Goal: Navigation & Orientation: Find specific page/section

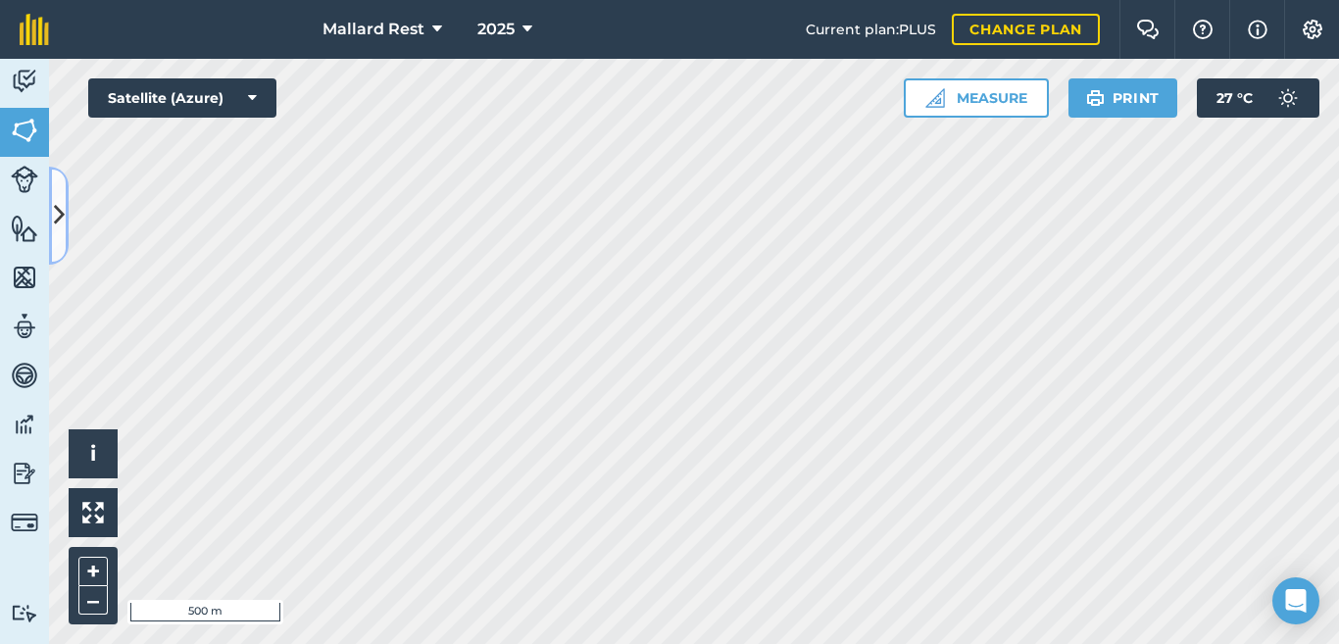
click at [64, 181] on button at bounding box center [59, 216] width 20 height 98
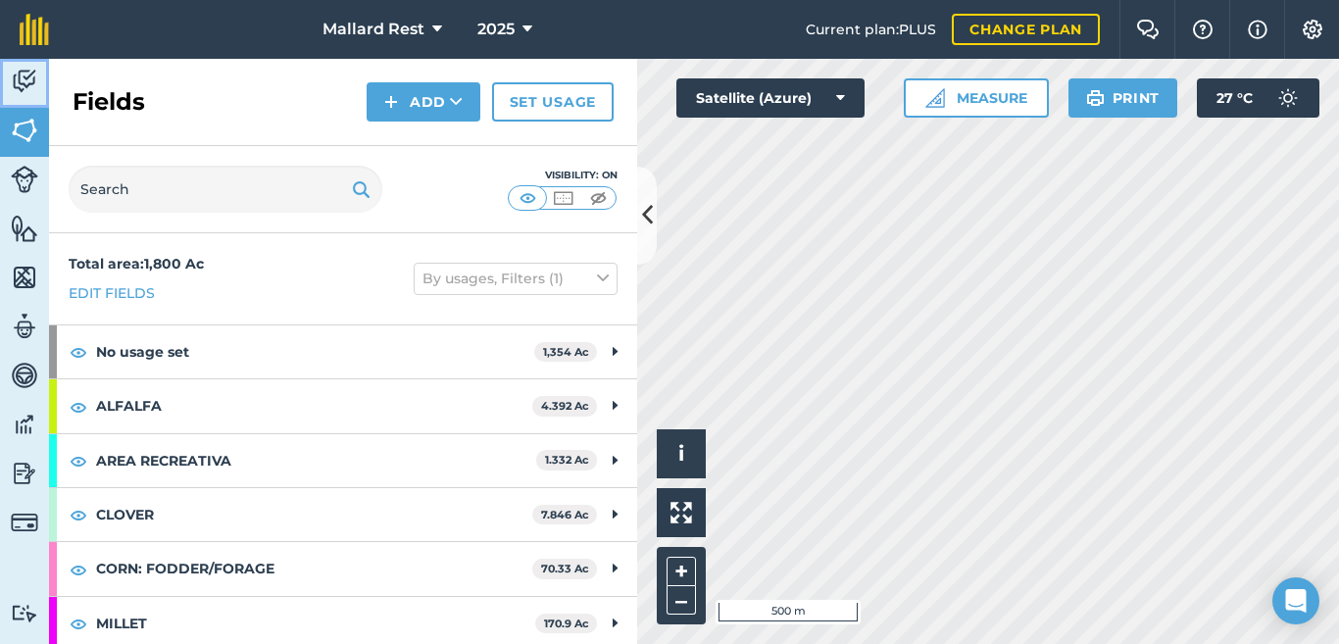
click at [28, 74] on img at bounding box center [24, 81] width 27 height 29
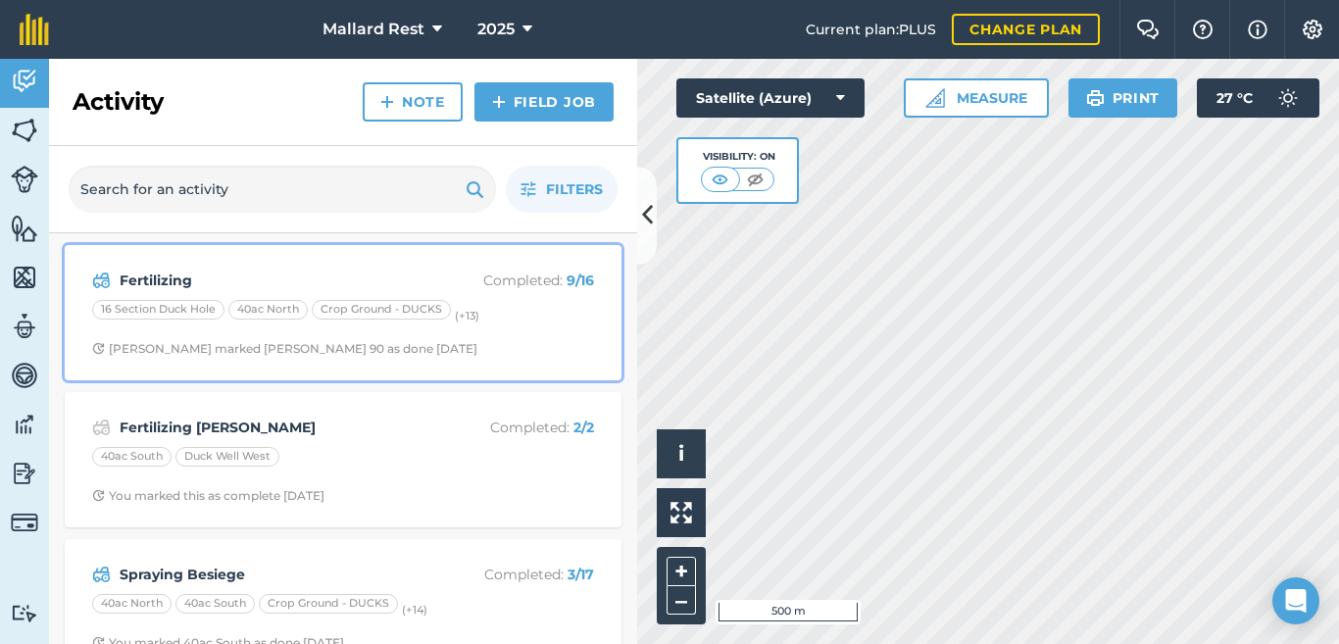
click at [500, 275] on p "Completed : 9 / 16" at bounding box center [516, 281] width 156 height 22
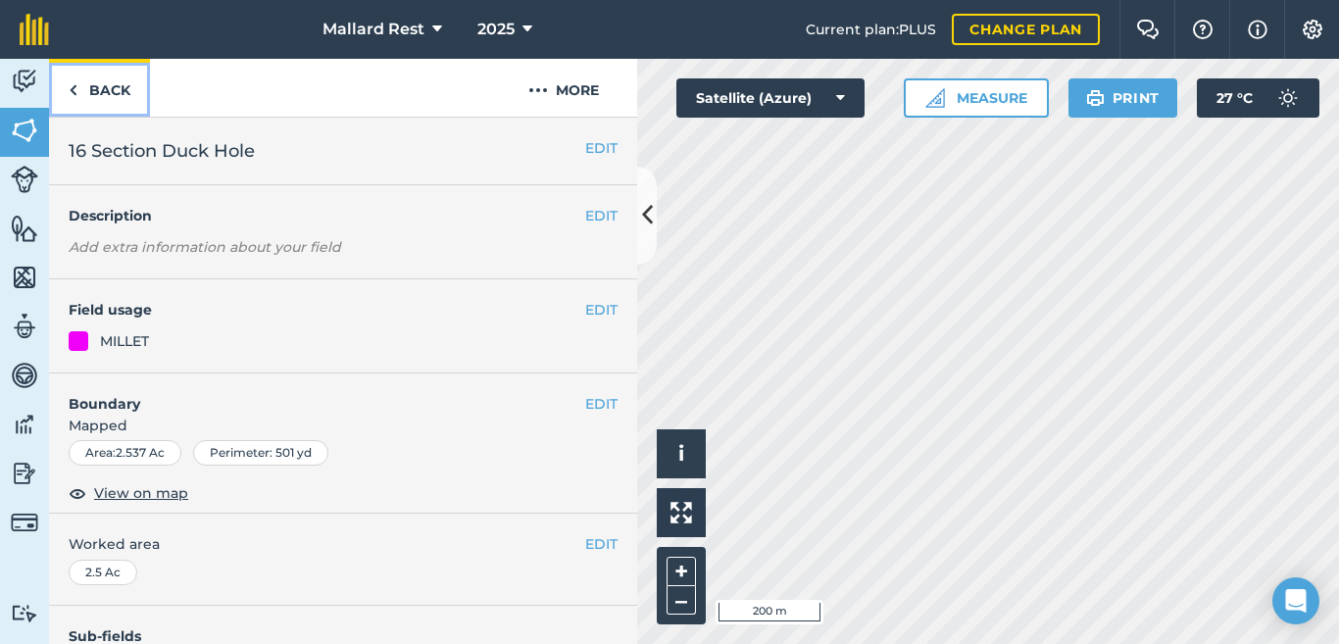
click at [82, 91] on link "Back" at bounding box center [99, 88] width 101 height 58
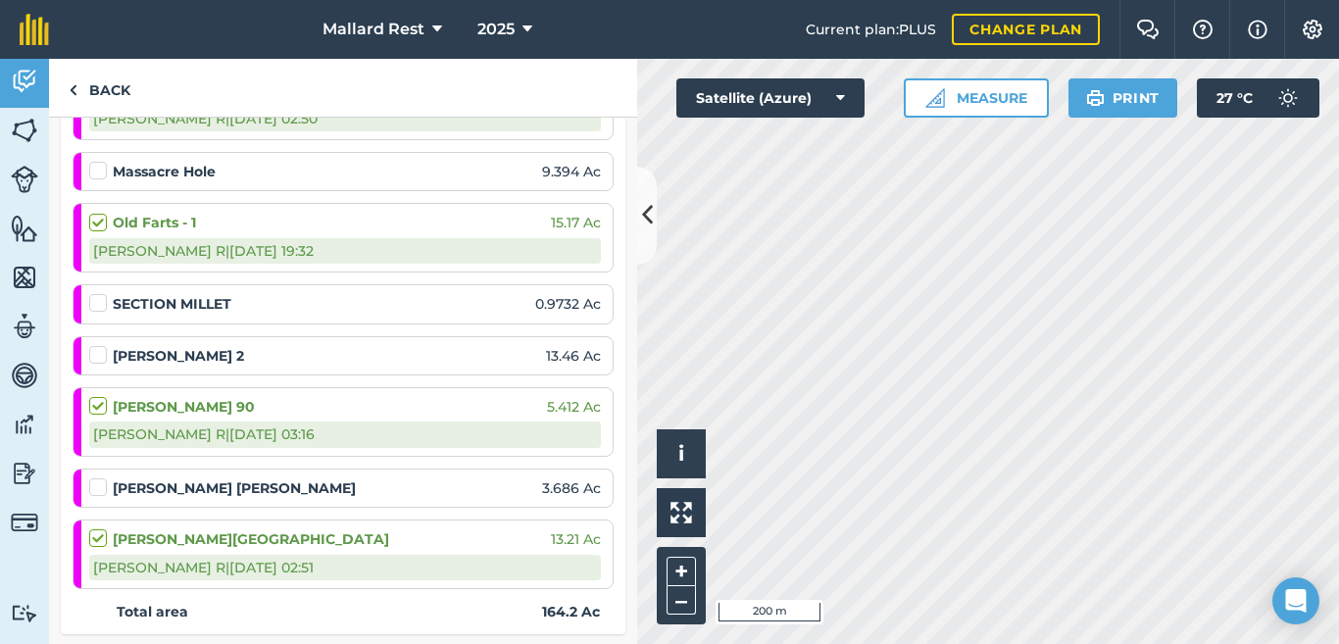
scroll to position [948, 0]
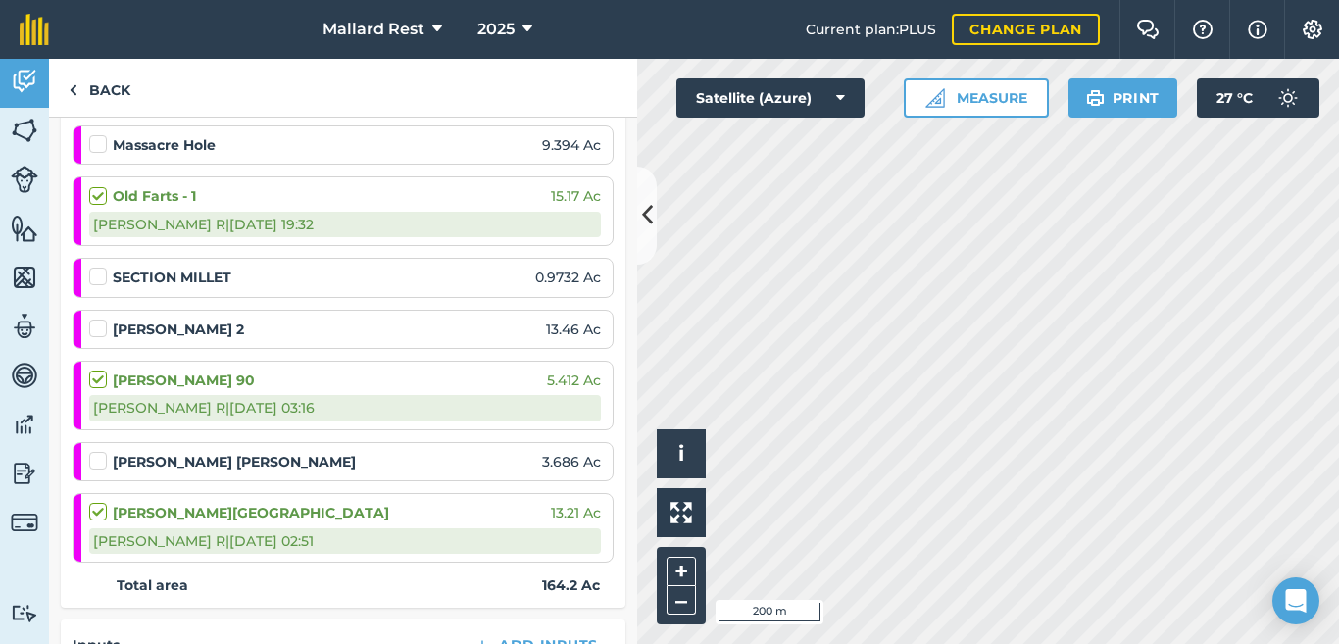
click at [210, 276] on strong "SECTION MILLET" at bounding box center [172, 278] width 119 height 22
click at [562, 280] on span "0.9732 Ac" at bounding box center [568, 278] width 66 height 22
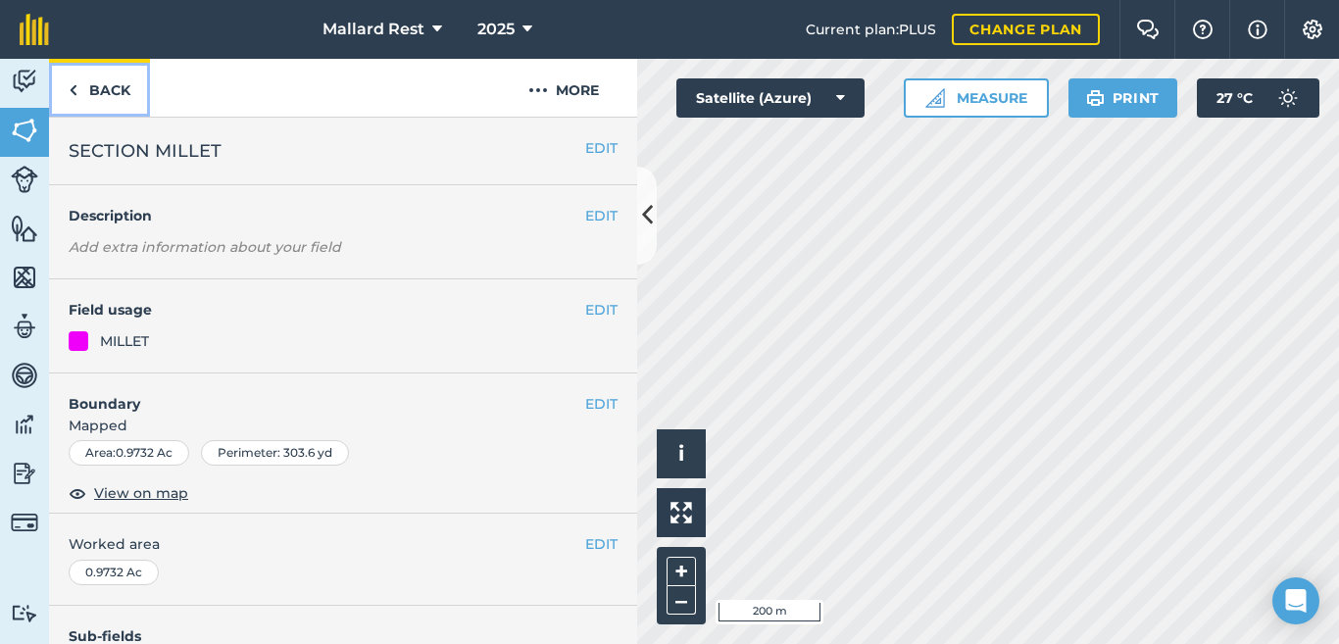
click at [91, 91] on link "Back" at bounding box center [99, 88] width 101 height 58
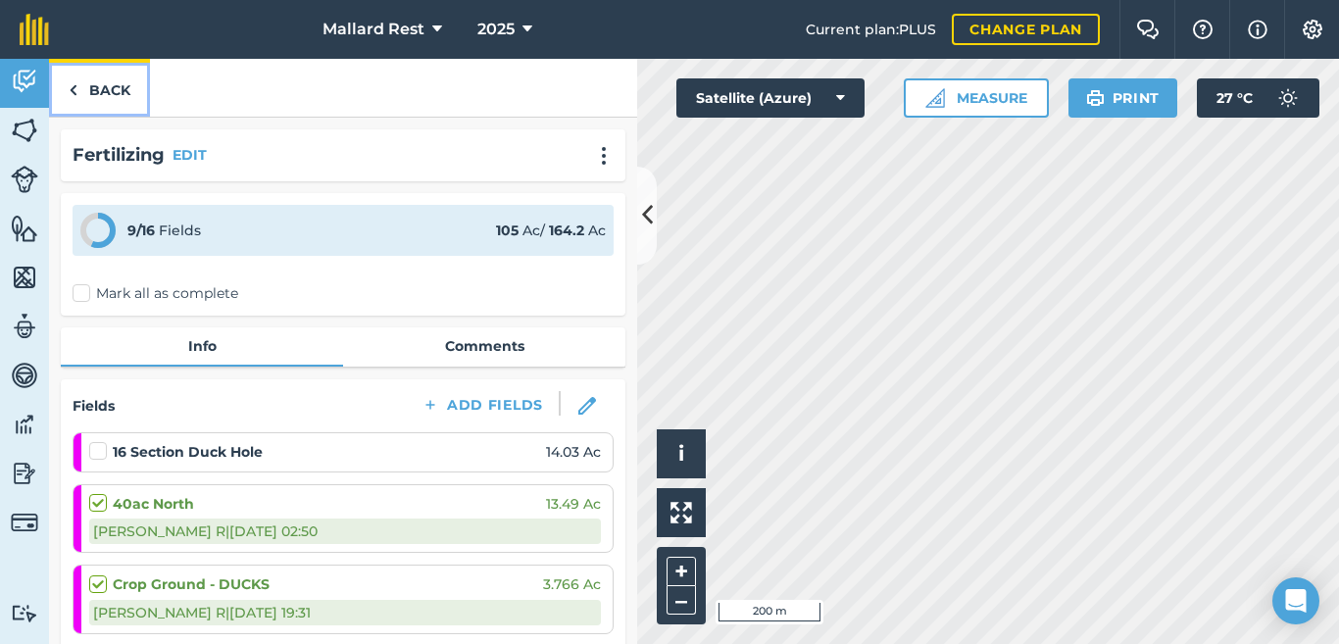
click at [99, 78] on link "Back" at bounding box center [99, 88] width 101 height 58
